Goal: Transaction & Acquisition: Book appointment/travel/reservation

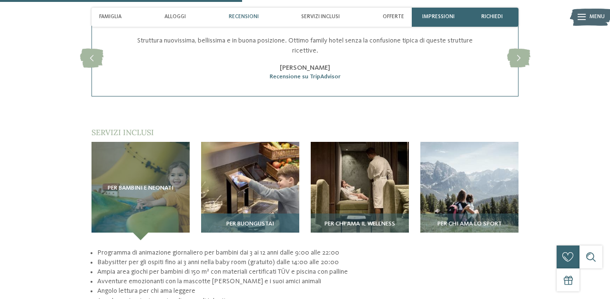
scroll to position [1117, 0]
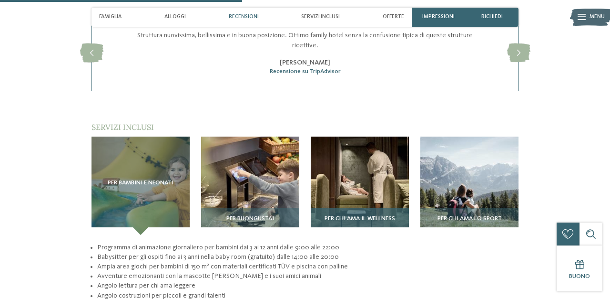
click at [372, 150] on img at bounding box center [360, 185] width 98 height 98
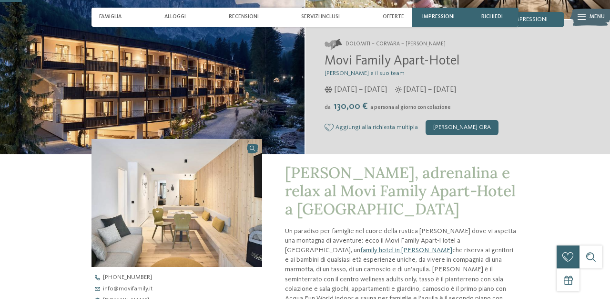
scroll to position [0, 0]
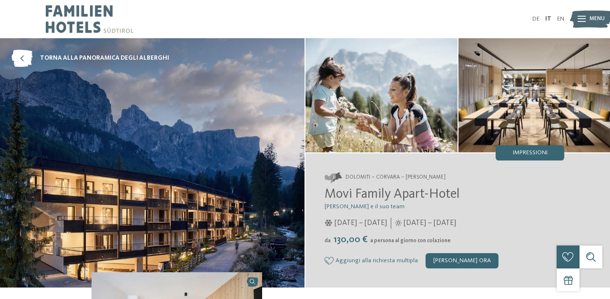
click at [588, 14] on img at bounding box center [591, 19] width 42 height 21
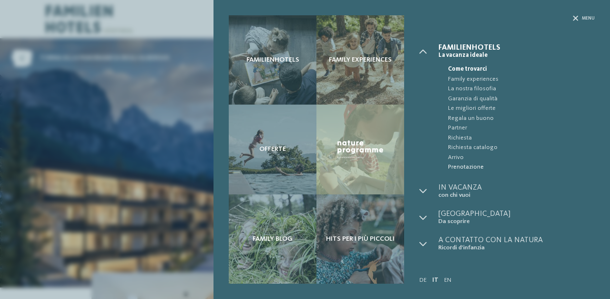
click at [458, 166] on span "Prenotazione" at bounding box center [521, 167] width 147 height 10
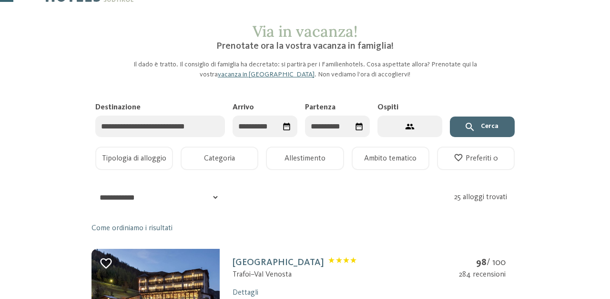
scroll to position [33, 0]
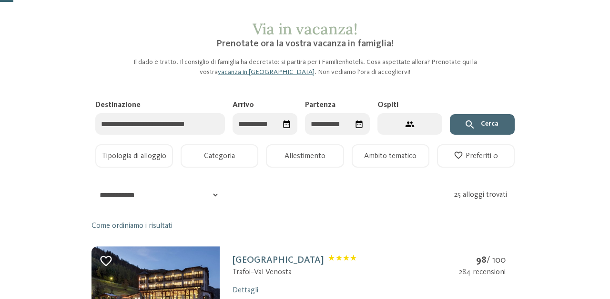
click at [201, 114] on input "Destinazione" at bounding box center [160, 123] width 130 height 21
click at [197, 120] on input "Destinazione" at bounding box center [160, 123] width 130 height 21
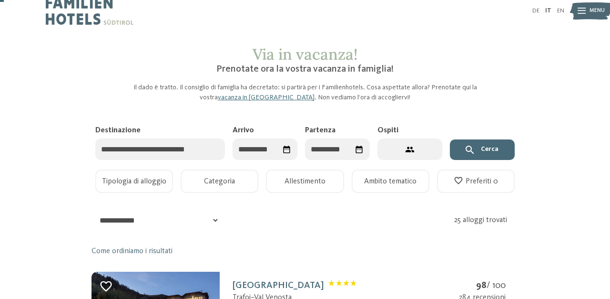
scroll to position [11, 0]
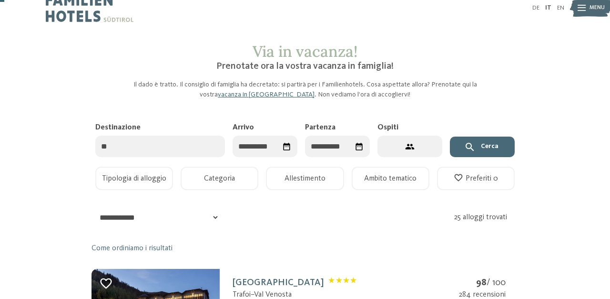
type input "*"
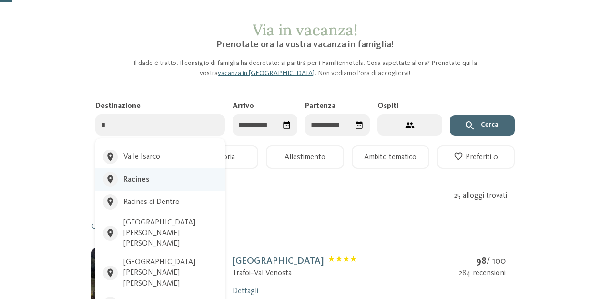
scroll to position [33, 0]
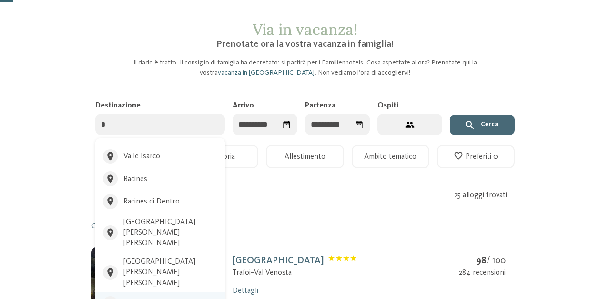
click at [145, 298] on div "Plan de Corones" at bounding box center [151, 303] width 54 height 10
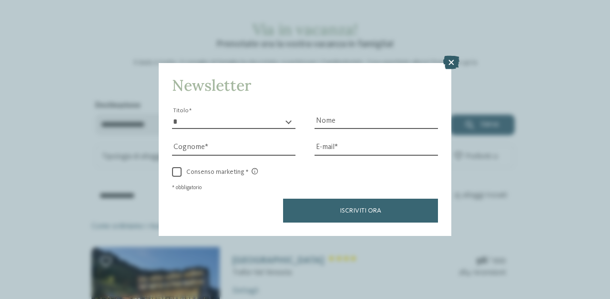
click at [451, 57] on icon at bounding box center [452, 62] width 16 height 13
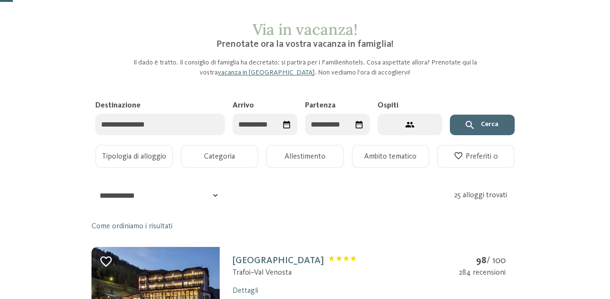
click at [282, 126] on icon "Seleziona data" at bounding box center [286, 124] width 9 height 9
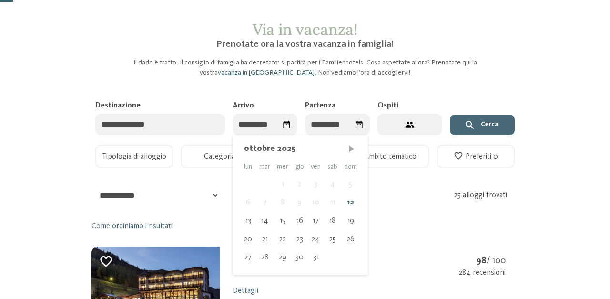
click at [352, 145] on span "Mese successivo" at bounding box center [352, 149] width 10 height 10
click at [352, 145] on span "Mese successivo" at bounding box center [351, 149] width 10 height 10
click at [331, 235] on div "21" at bounding box center [331, 239] width 17 height 18
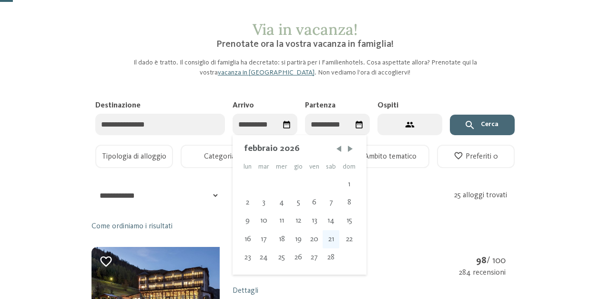
type input "**********"
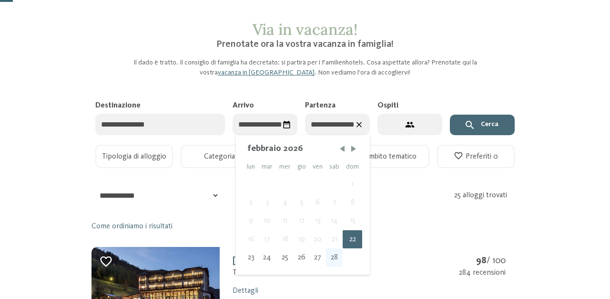
click at [332, 253] on div "28" at bounding box center [334, 257] width 17 height 18
type input "**********"
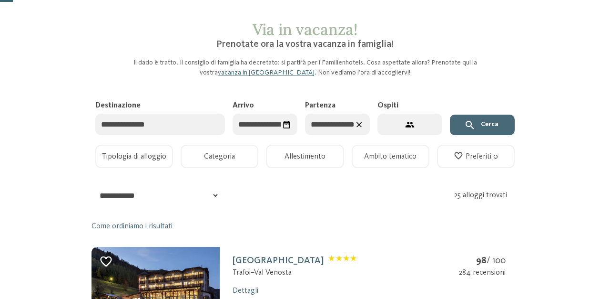
click at [412, 124] on icon "2 ospiti – 1 camera" at bounding box center [410, 125] width 10 height 10
select select "*"
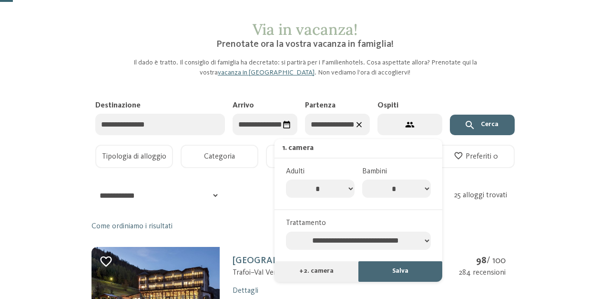
click at [392, 186] on select "* * * * * * * *" at bounding box center [396, 188] width 69 height 18
select select "*"
click at [362, 179] on select "* * * * * * * *" at bounding box center [396, 188] width 69 height 18
select select "*"
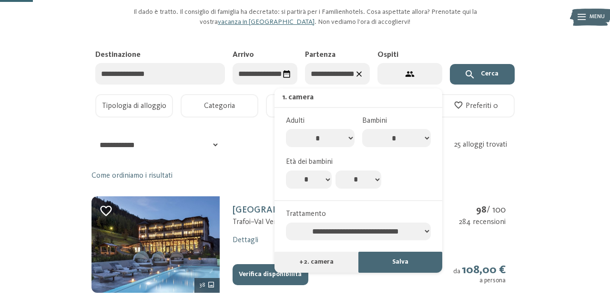
scroll to position [85, 0]
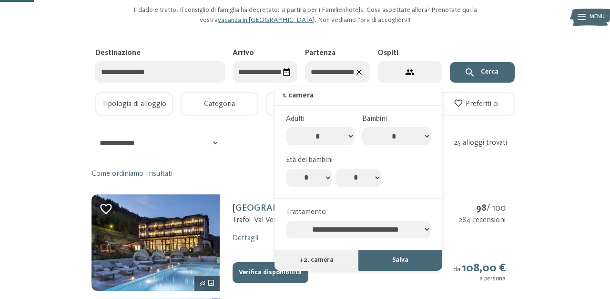
click at [320, 183] on select "* * * * * * * * * * ** ** ** ** ** ** ** **" at bounding box center [309, 177] width 46 height 18
select select "**"
click at [286, 170] on select "* * * * * * * * * * ** ** ** ** ** ** ** **" at bounding box center [309, 177] width 46 height 18
click at [358, 185] on select "* * * * * * * * * * ** ** ** ** ** ** ** **" at bounding box center [359, 177] width 46 height 18
select select "*"
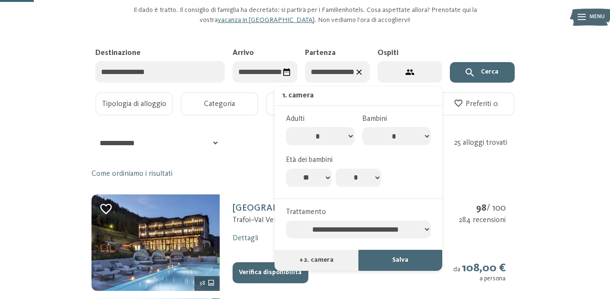
click at [336, 170] on select "* * * * * * * * * * ** ** ** ** ** ** ** **" at bounding box center [359, 177] width 46 height 18
click at [381, 232] on select "**********" at bounding box center [358, 229] width 145 height 18
select select "**********"
click at [286, 224] on select "**********" at bounding box center [358, 229] width 145 height 18
click at [392, 266] on button "Salva" at bounding box center [401, 259] width 84 height 21
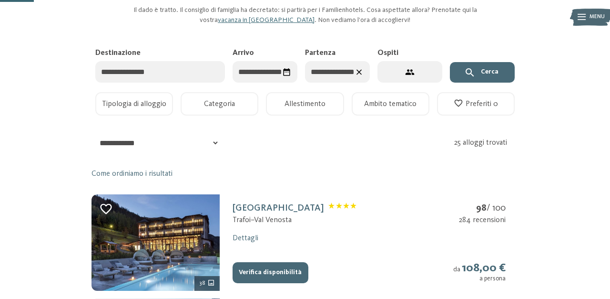
click at [494, 75] on button "Cerca" at bounding box center [482, 72] width 65 height 21
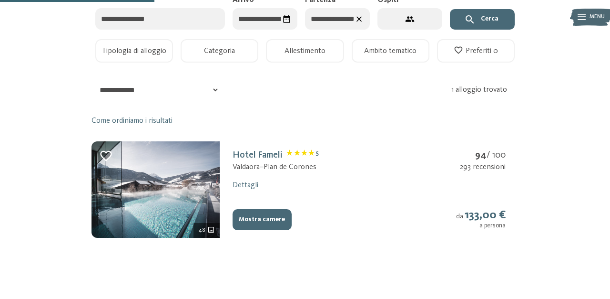
scroll to position [141, 0]
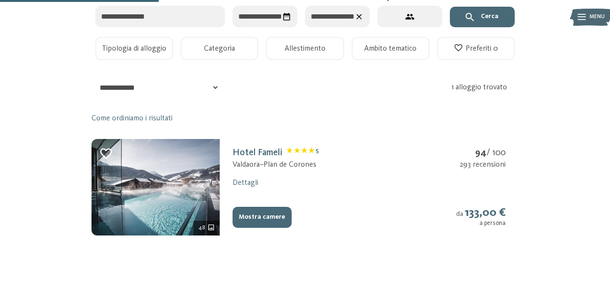
click at [273, 217] on button "Mostra camere" at bounding box center [262, 216] width 59 height 21
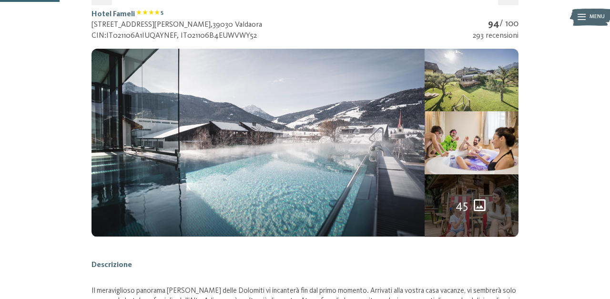
scroll to position [125, 0]
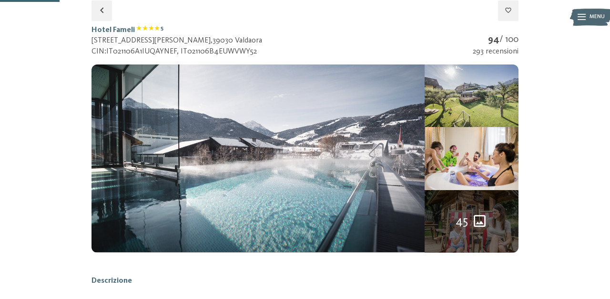
select select "**"
select select "*"
select select "**********"
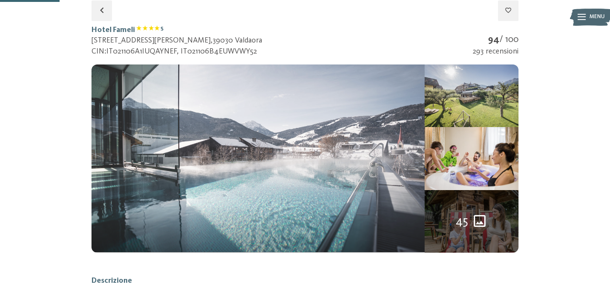
click at [276, 158] on img at bounding box center [258, 157] width 333 height 187
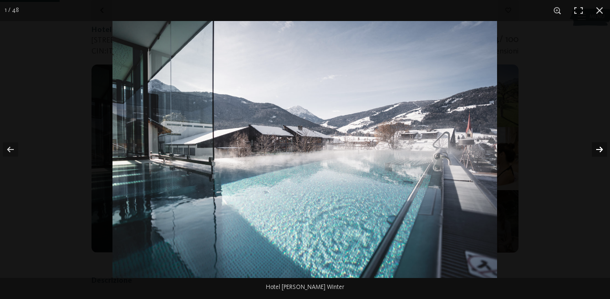
click at [598, 150] on button "button" at bounding box center [593, 149] width 33 height 48
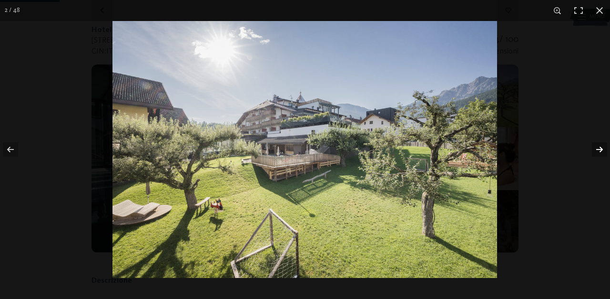
click at [598, 150] on button "button" at bounding box center [593, 149] width 33 height 48
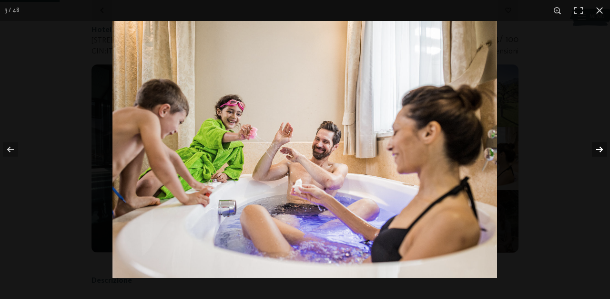
click at [598, 150] on button "button" at bounding box center [593, 149] width 33 height 48
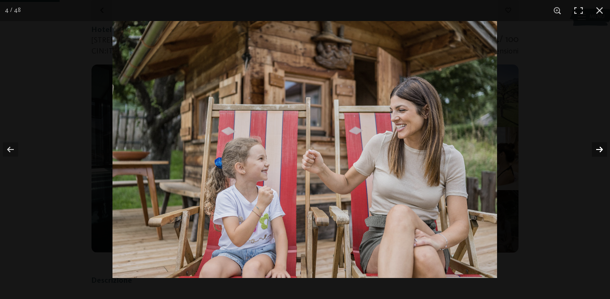
click at [598, 150] on button "button" at bounding box center [593, 149] width 33 height 48
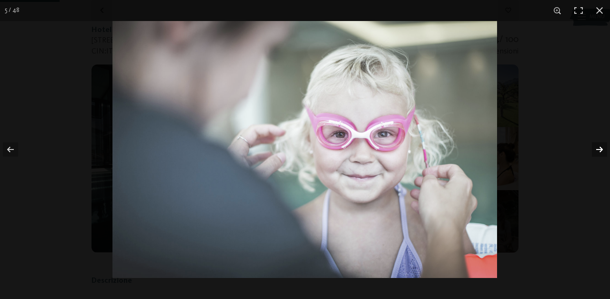
click at [598, 150] on button "button" at bounding box center [593, 149] width 33 height 48
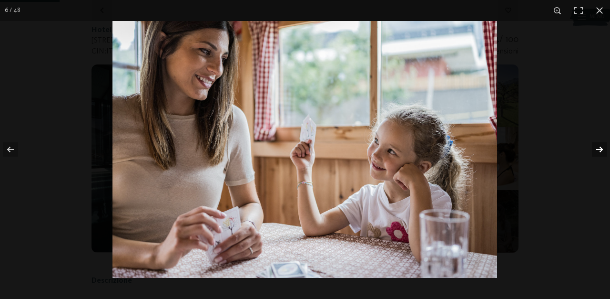
click at [598, 150] on button "button" at bounding box center [593, 149] width 33 height 48
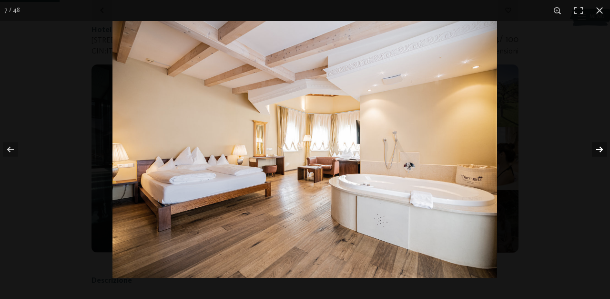
click at [598, 150] on button "button" at bounding box center [593, 149] width 33 height 48
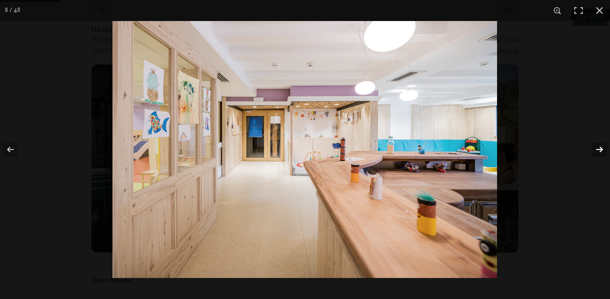
click at [598, 150] on button "button" at bounding box center [593, 149] width 33 height 48
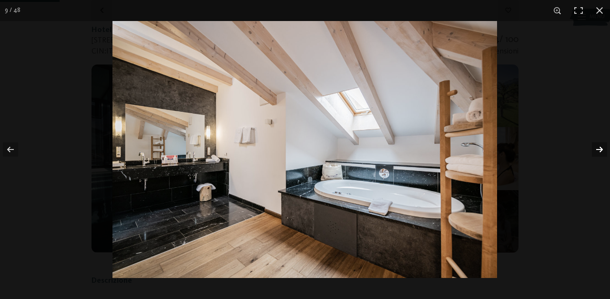
click at [598, 150] on button "button" at bounding box center [593, 149] width 33 height 48
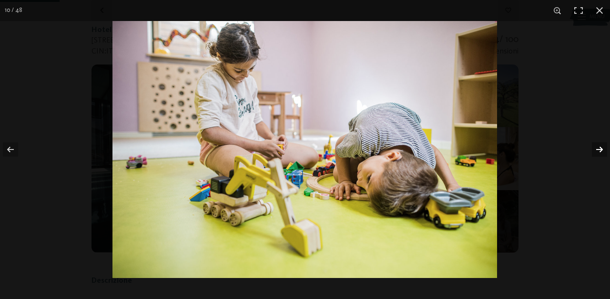
click at [598, 150] on button "button" at bounding box center [593, 149] width 33 height 48
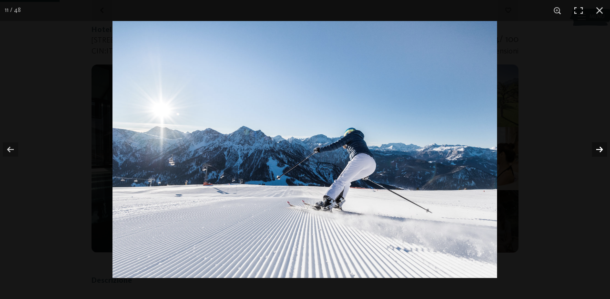
click at [598, 150] on button "button" at bounding box center [593, 149] width 33 height 48
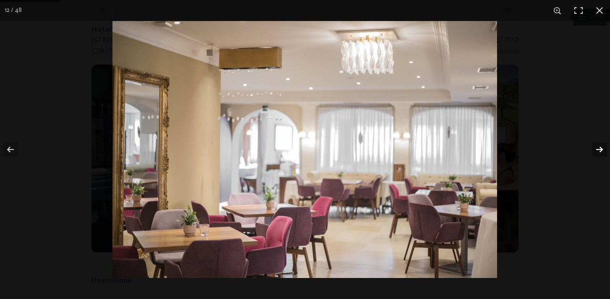
click at [598, 150] on button "button" at bounding box center [593, 149] width 33 height 48
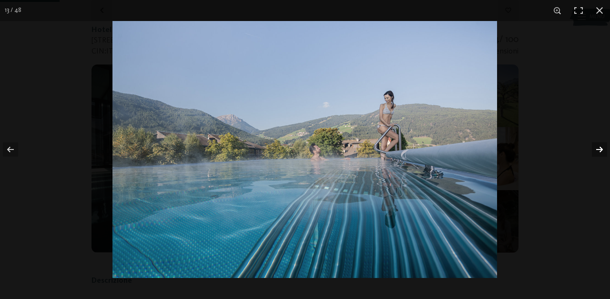
click at [598, 150] on button "button" at bounding box center [593, 149] width 33 height 48
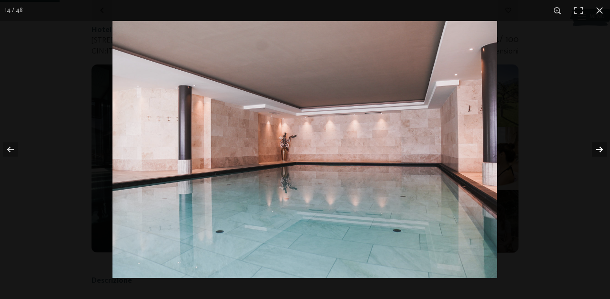
click at [598, 150] on button "button" at bounding box center [593, 149] width 33 height 48
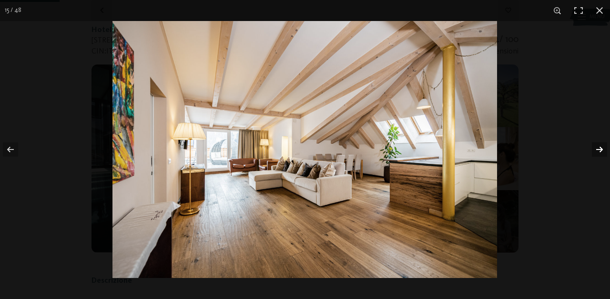
click at [598, 150] on button "button" at bounding box center [593, 149] width 33 height 48
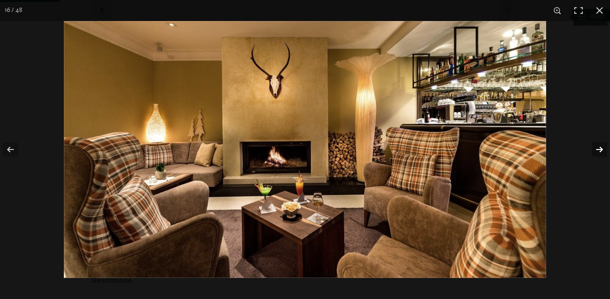
click at [598, 150] on button "button" at bounding box center [593, 149] width 33 height 48
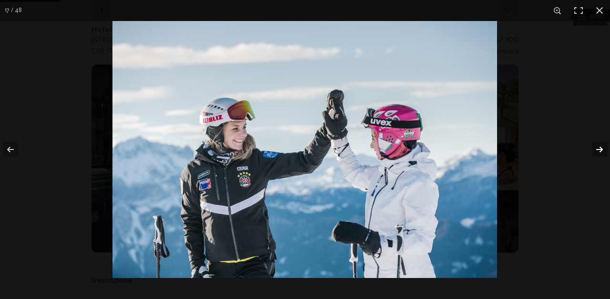
click at [598, 150] on button "button" at bounding box center [593, 149] width 33 height 48
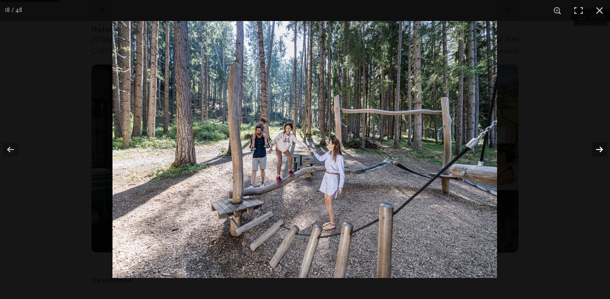
click at [598, 150] on button "button" at bounding box center [593, 149] width 33 height 48
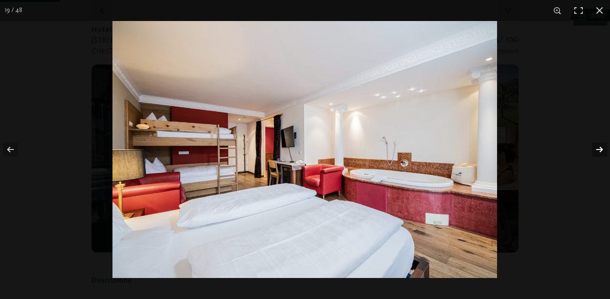
click at [598, 150] on button "button" at bounding box center [593, 149] width 33 height 48
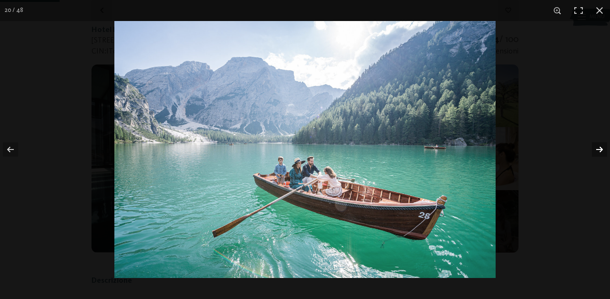
click at [598, 150] on button "button" at bounding box center [593, 149] width 33 height 48
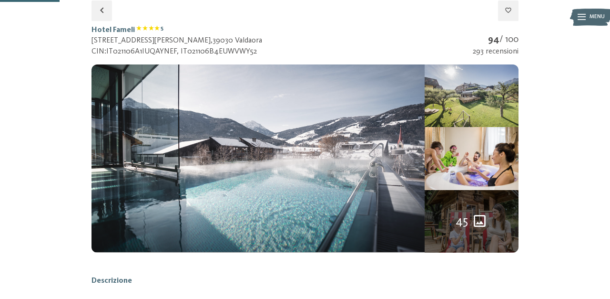
click at [0, 0] on button "button" at bounding box center [0, 0] width 0 height 0
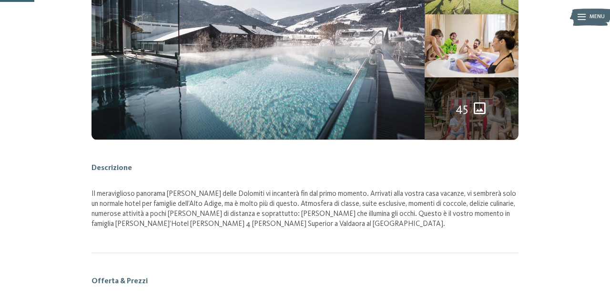
scroll to position [239, 0]
